Goal: Find specific page/section: Find specific page/section

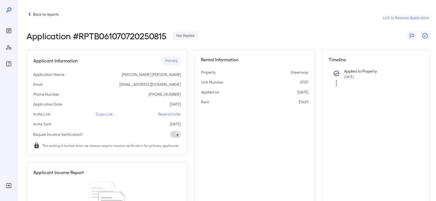
click at [47, 12] on p "Back to reports" at bounding box center [46, 15] width 26 height 6
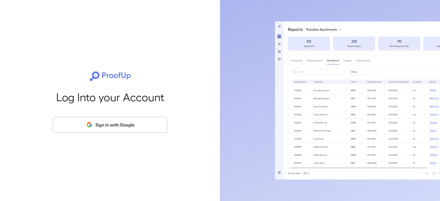
click at [81, 85] on div "Log Into your Account Sign in with Google" at bounding box center [110, 100] width 203 height 201
click at [107, 119] on button "Sign in with Google" at bounding box center [110, 125] width 115 height 16
